Goal: Find contact information

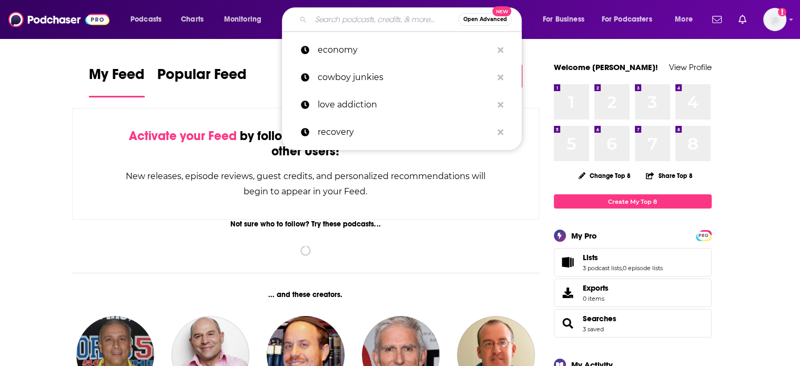
click at [327, 21] on input "Search podcasts, credits, & more..." at bounding box center [385, 19] width 148 height 17
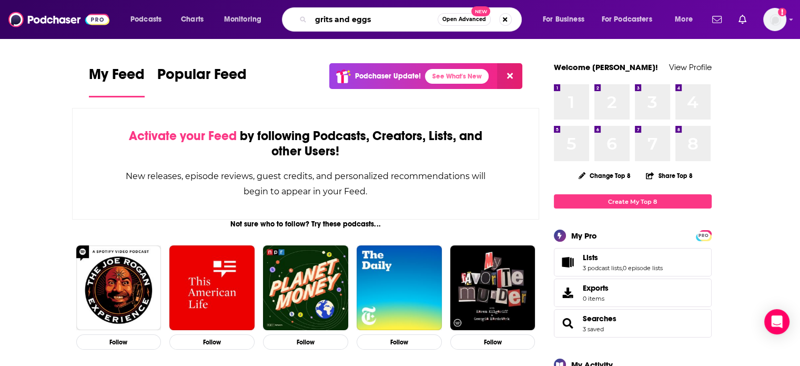
type input "grits and eggs"
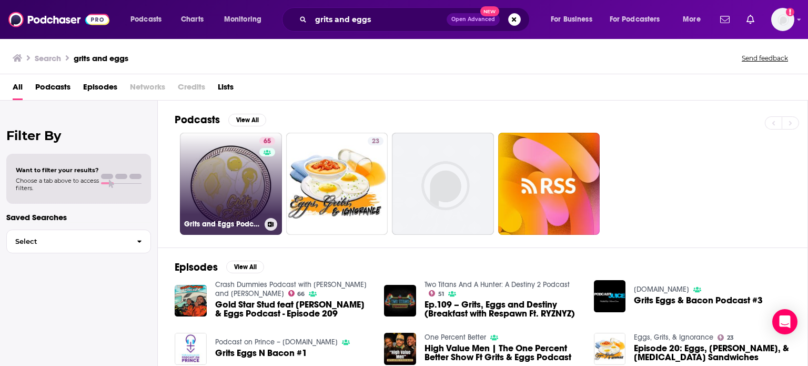
click at [237, 168] on link "65 Grits and Eggs Podcast" at bounding box center [231, 184] width 102 height 102
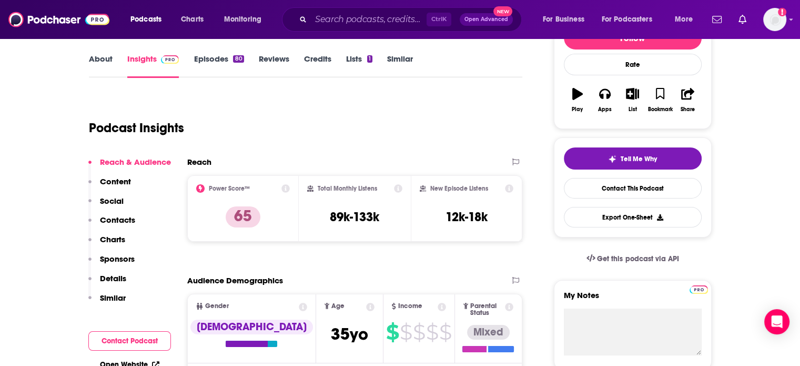
scroll to position [126, 0]
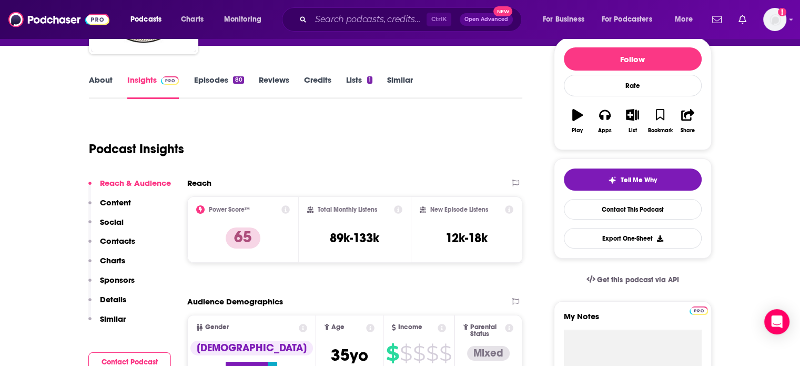
click at [125, 239] on p "Contacts" at bounding box center [117, 241] width 35 height 10
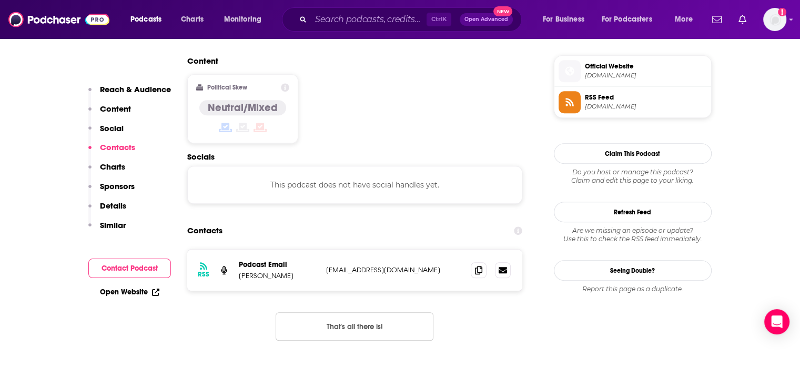
scroll to position [846, 0]
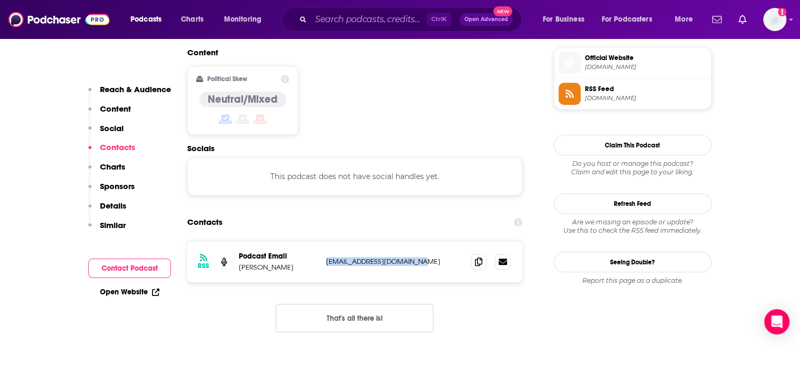
drag, startPoint x: 436, startPoint y: 195, endPoint x: 325, endPoint y: 197, distance: 111.1
click at [325, 241] on div "RSS Podcast Email [PERSON_NAME] [EMAIL_ADDRESS][DOMAIN_NAME] [EMAIL_ADDRESS][DO…" at bounding box center [355, 261] width 336 height 41
copy p "[EMAIL_ADDRESS][DOMAIN_NAME]"
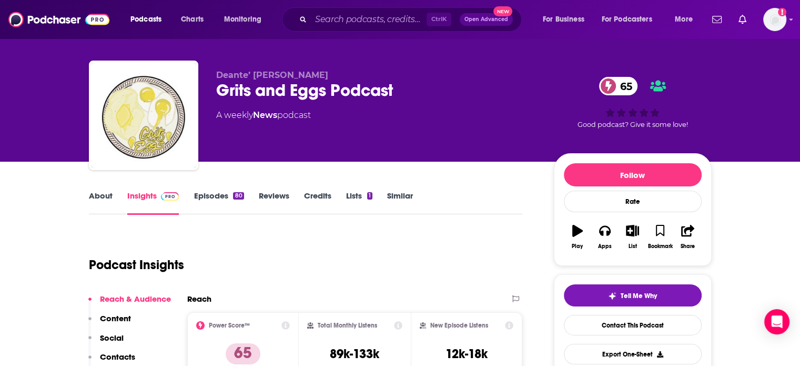
scroll to position [6, 0]
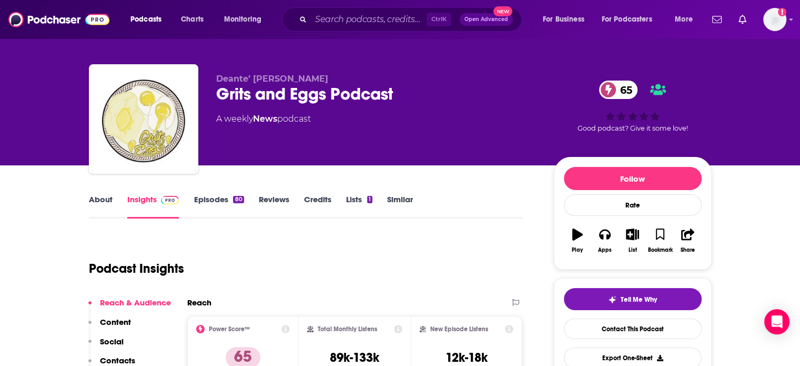
click at [97, 199] on link "About" at bounding box center [101, 206] width 24 height 24
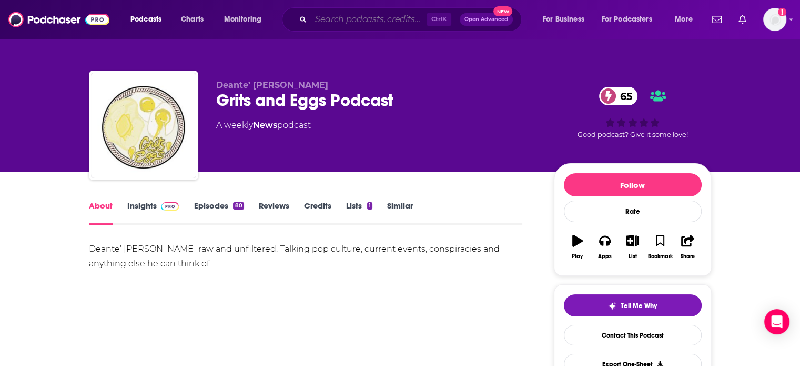
click at [345, 19] on input "Search podcasts, credits, & more..." at bounding box center [369, 19] width 116 height 17
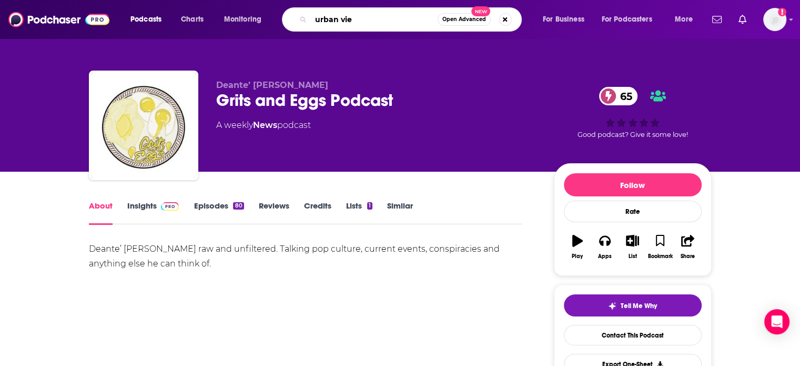
type input "urban view"
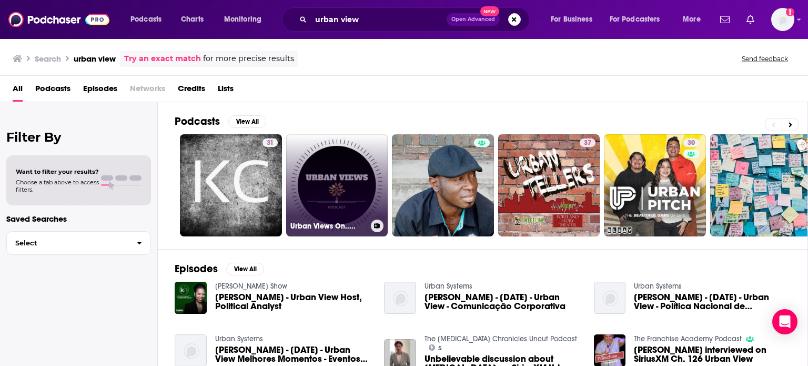
click at [316, 195] on link "Urban Views On....." at bounding box center [337, 185] width 102 height 102
